Goal: Task Accomplishment & Management: Manage account settings

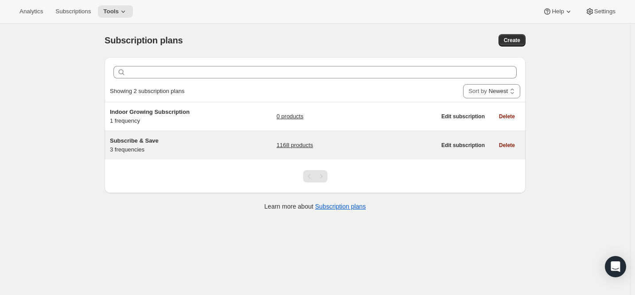
click at [187, 146] on div "Subscribe & Save 3 frequencies" at bounding box center [165, 146] width 111 height 18
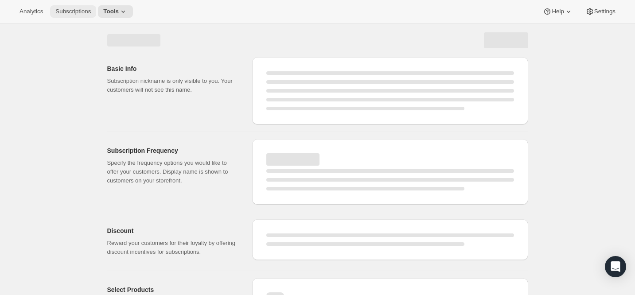
click at [75, 9] on span "Subscriptions" at bounding box center [72, 11] width 35 height 7
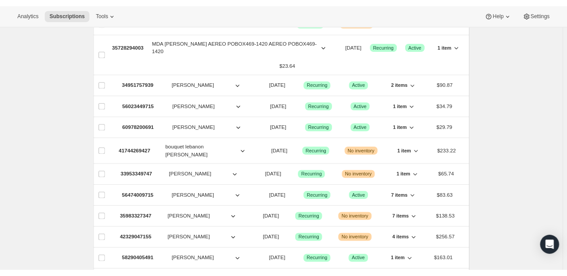
scroll to position [13, 0]
